Goal: Navigation & Orientation: Find specific page/section

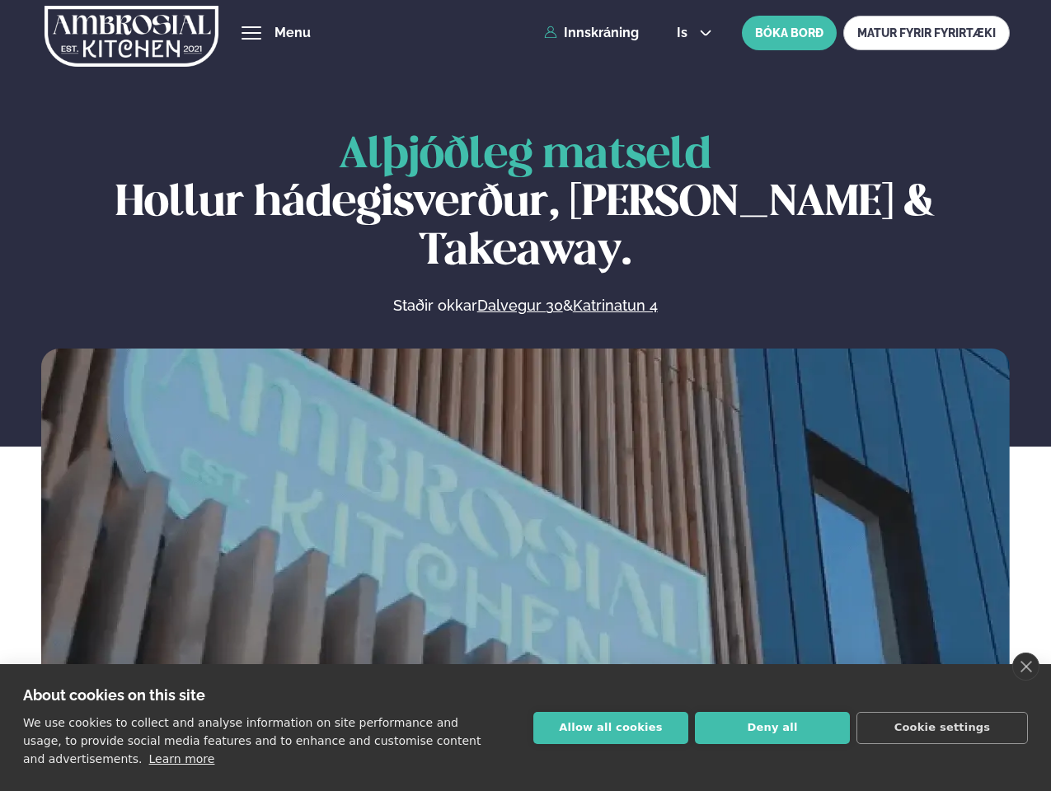
click at [1026, 667] on link "close" at bounding box center [1025, 667] width 27 height 28
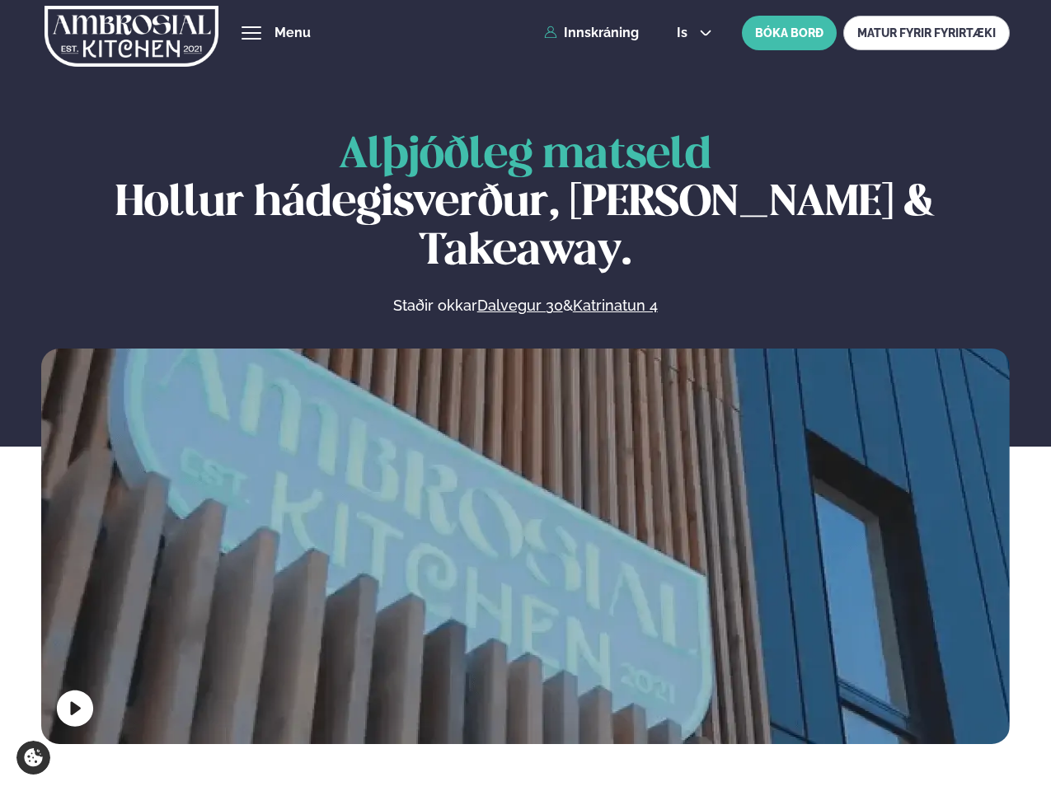
click at [251, 33] on span "hamburger" at bounding box center [251, 33] width 15 height 15
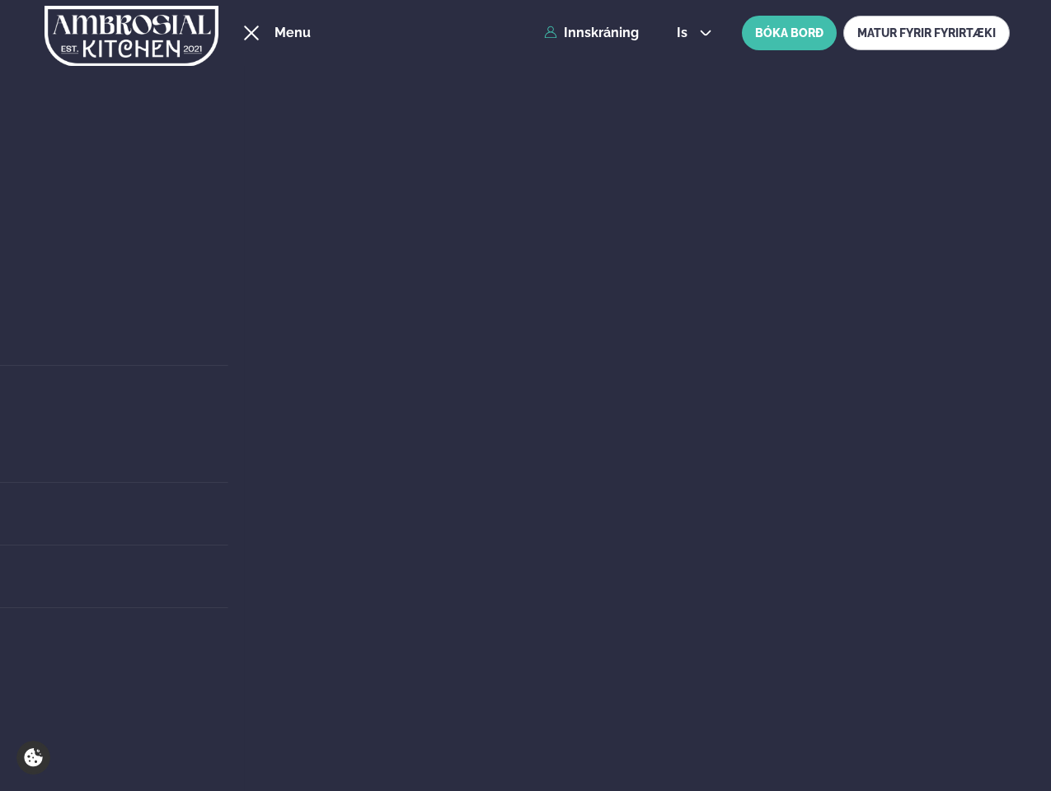
click at [693, 33] on span "is" at bounding box center [685, 32] width 16 height 13
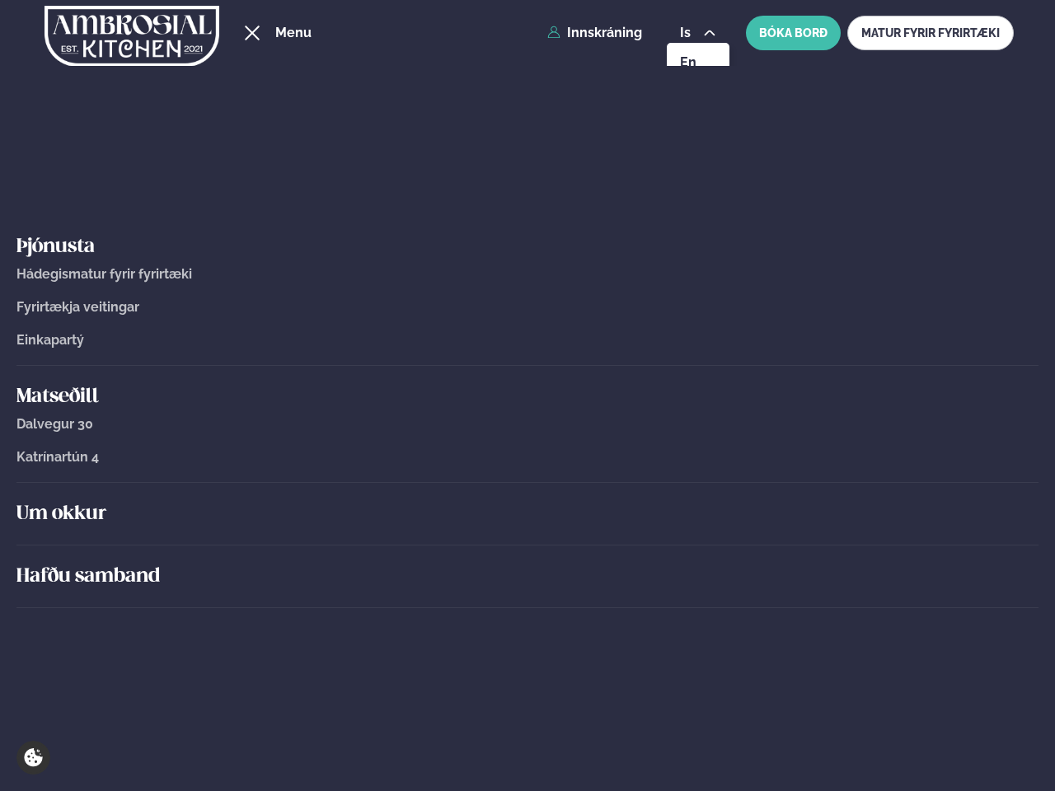
click at [525, 542] on div "Um okkur" at bounding box center [527, 514] width 1022 height 63
